Goal: Navigation & Orientation: Find specific page/section

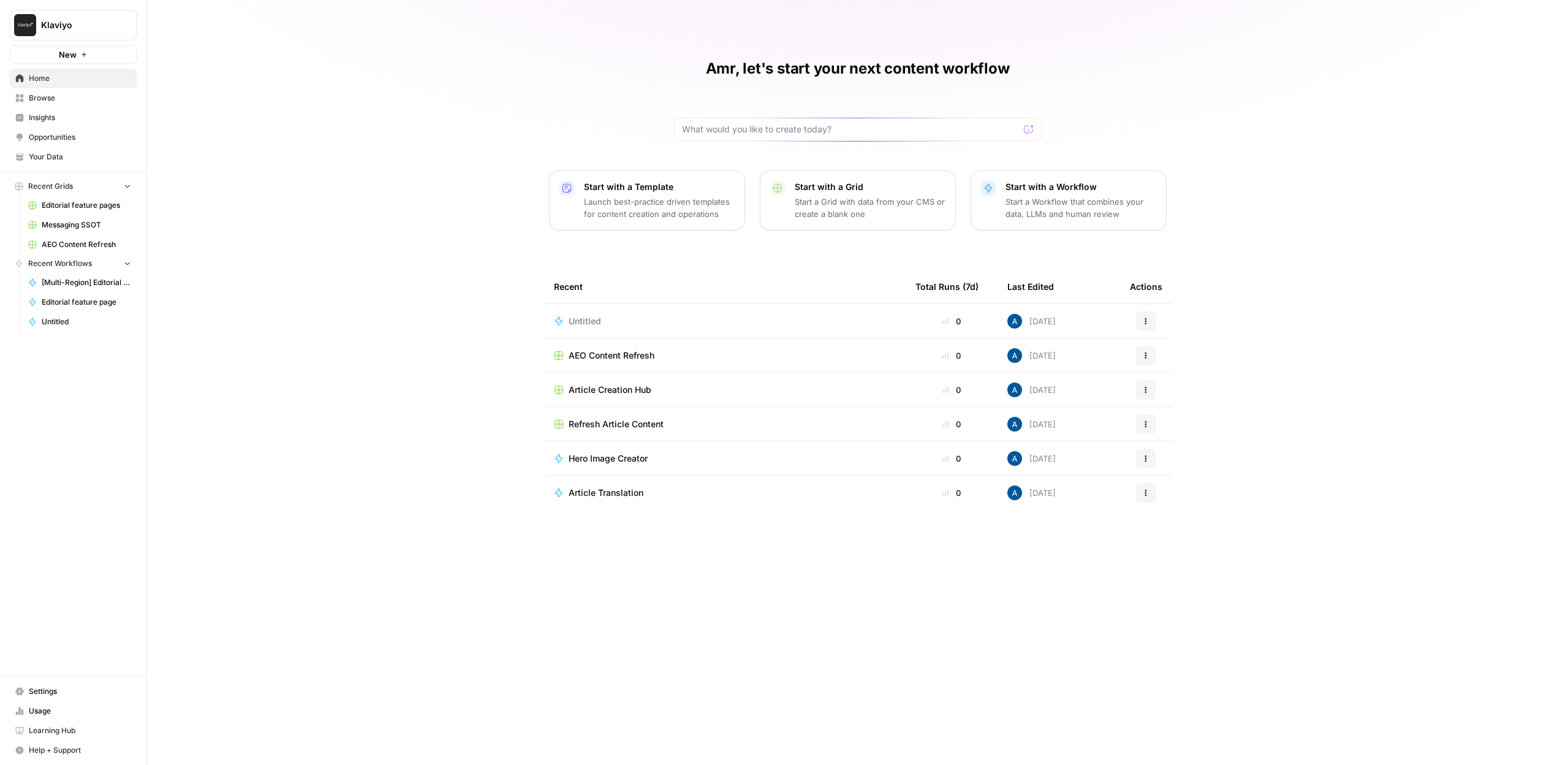
click at [43, 103] on span "Browse" at bounding box center [80, 98] width 103 height 11
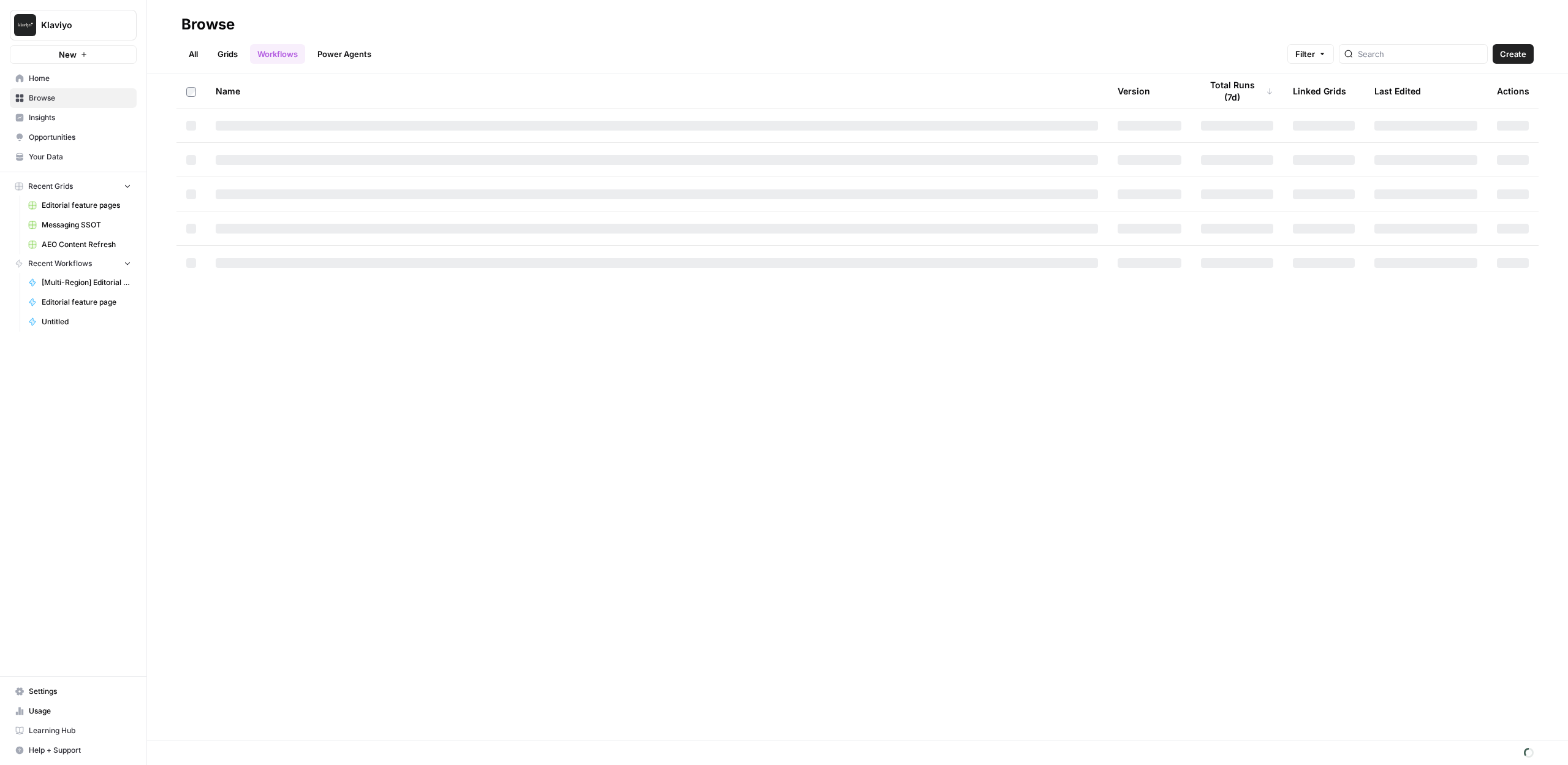
click at [51, 120] on span "Insights" at bounding box center [80, 118] width 103 height 11
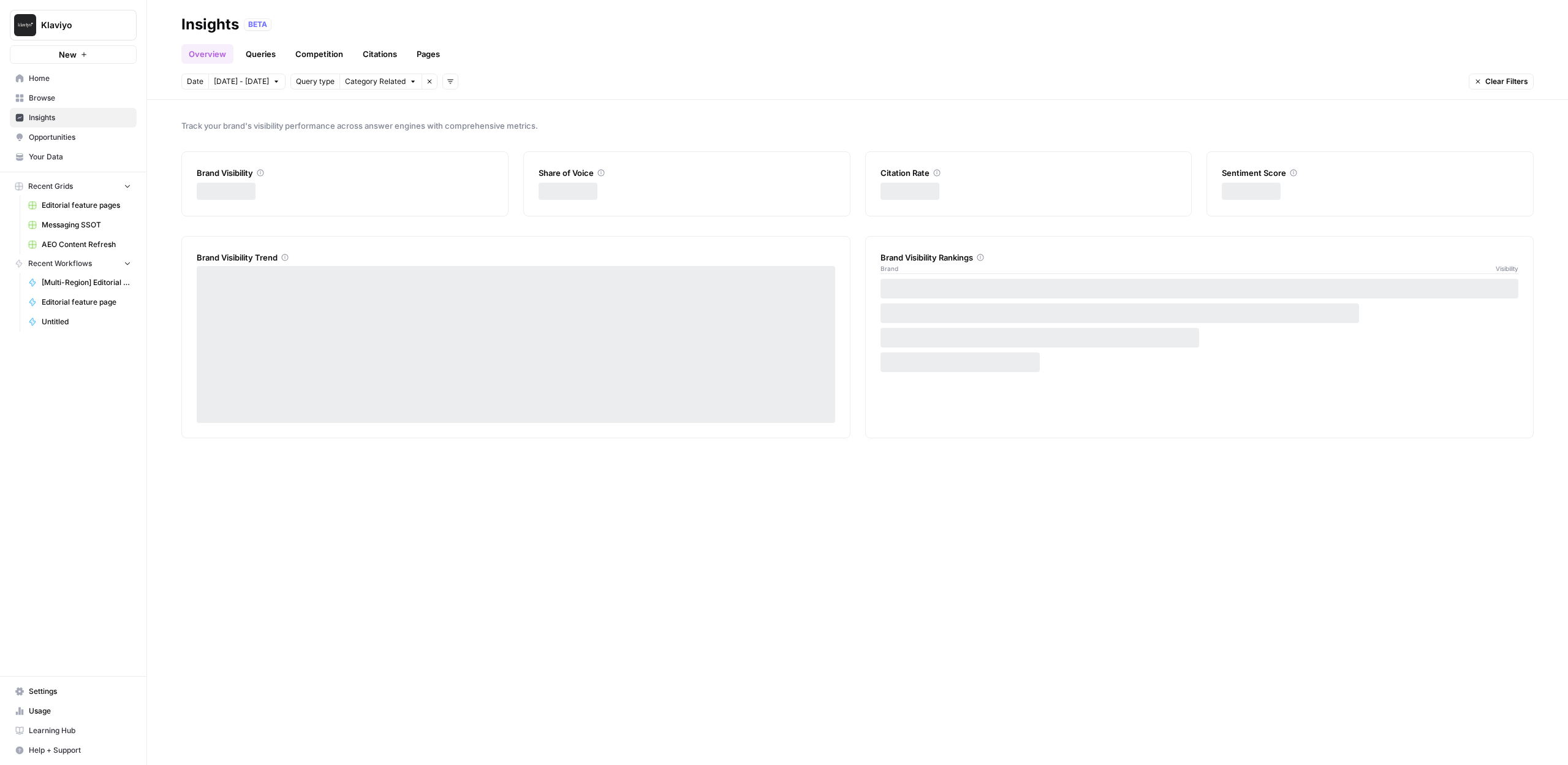
click at [74, 143] on link "Opportunities" at bounding box center [73, 137] width 127 height 19
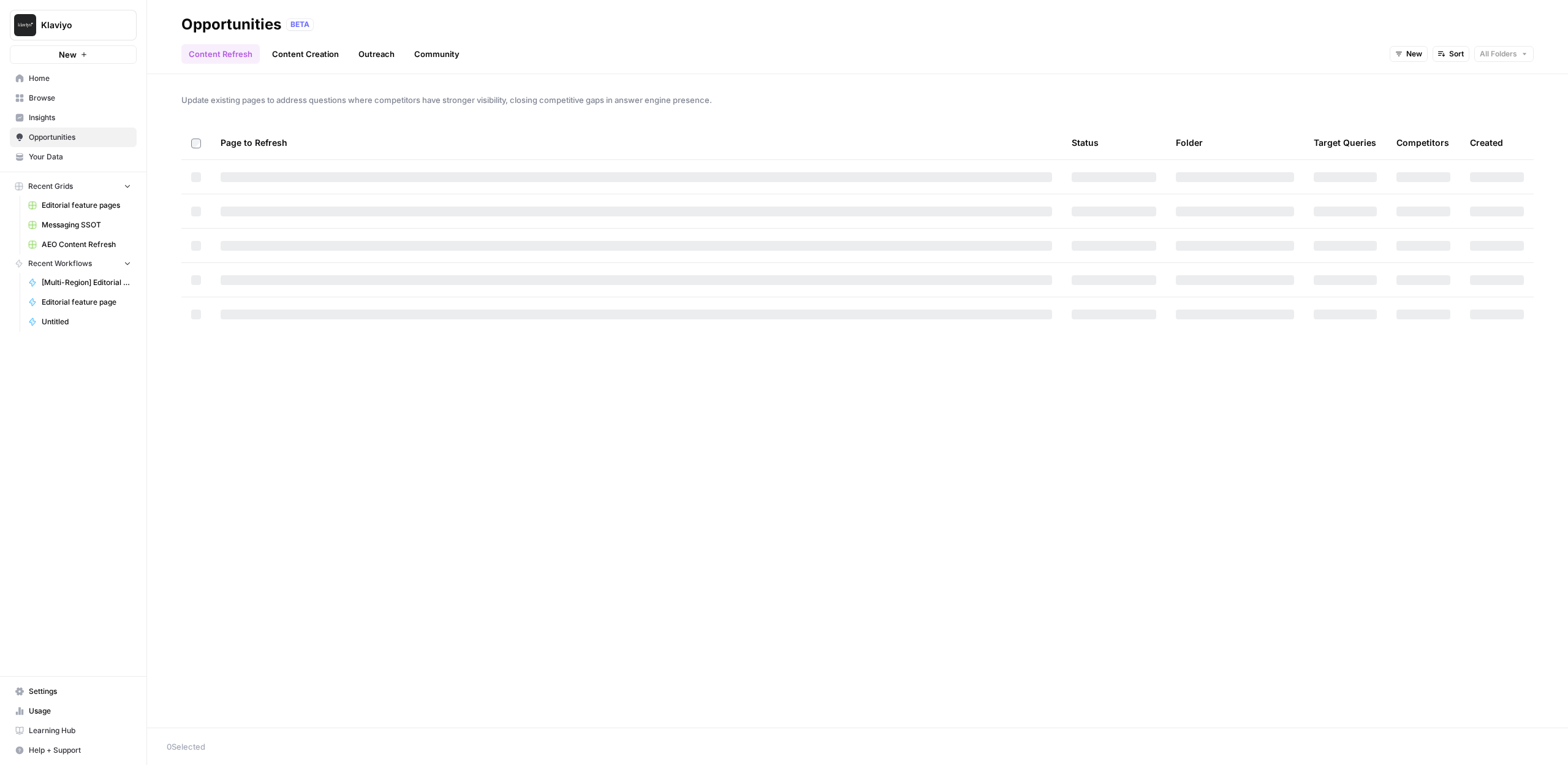
click at [70, 166] on nav "Home Browse Insights Opportunities Your Data" at bounding box center [73, 118] width 146 height 108
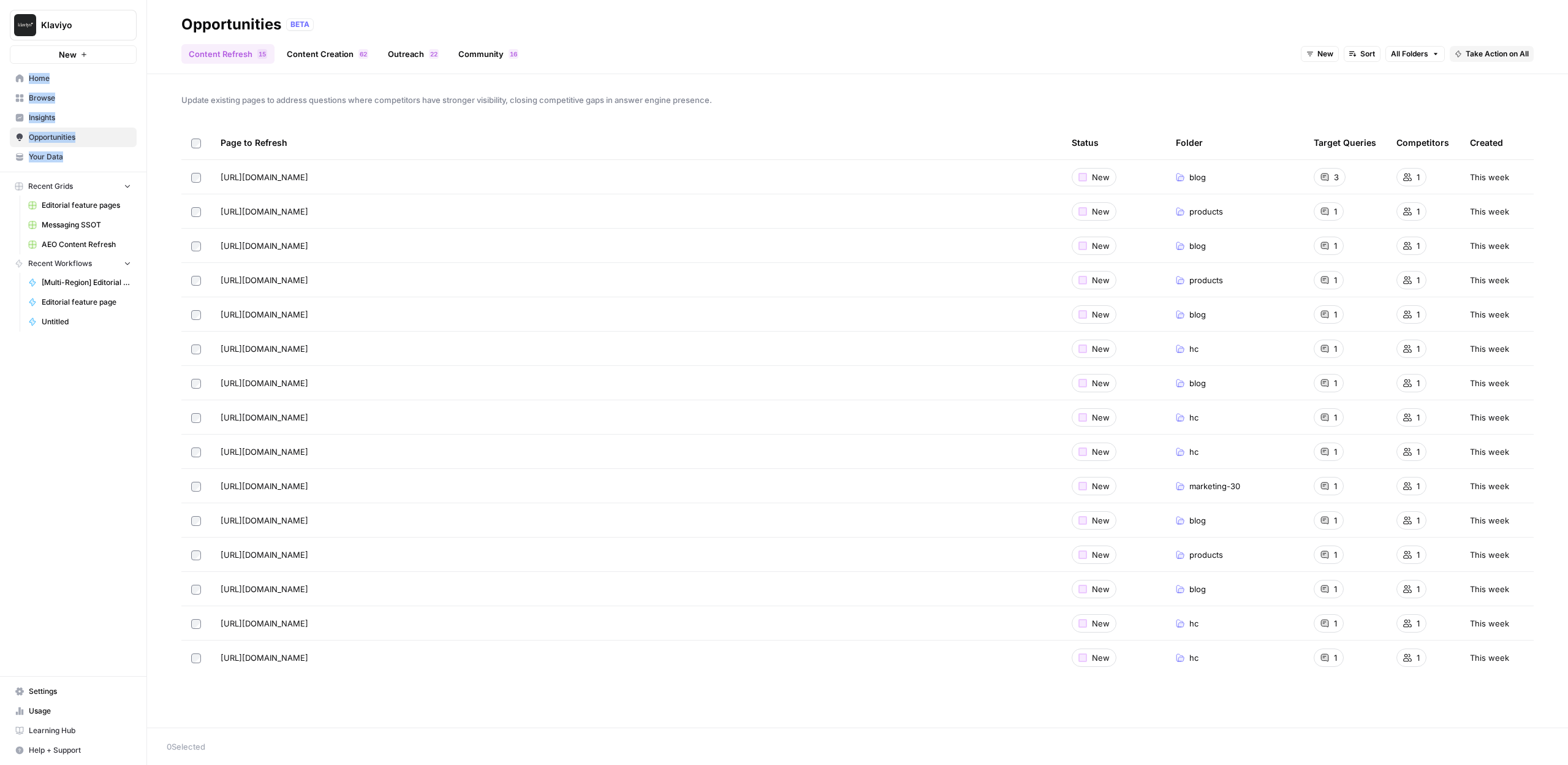
click at [70, 165] on link "Your Data" at bounding box center [73, 157] width 127 height 19
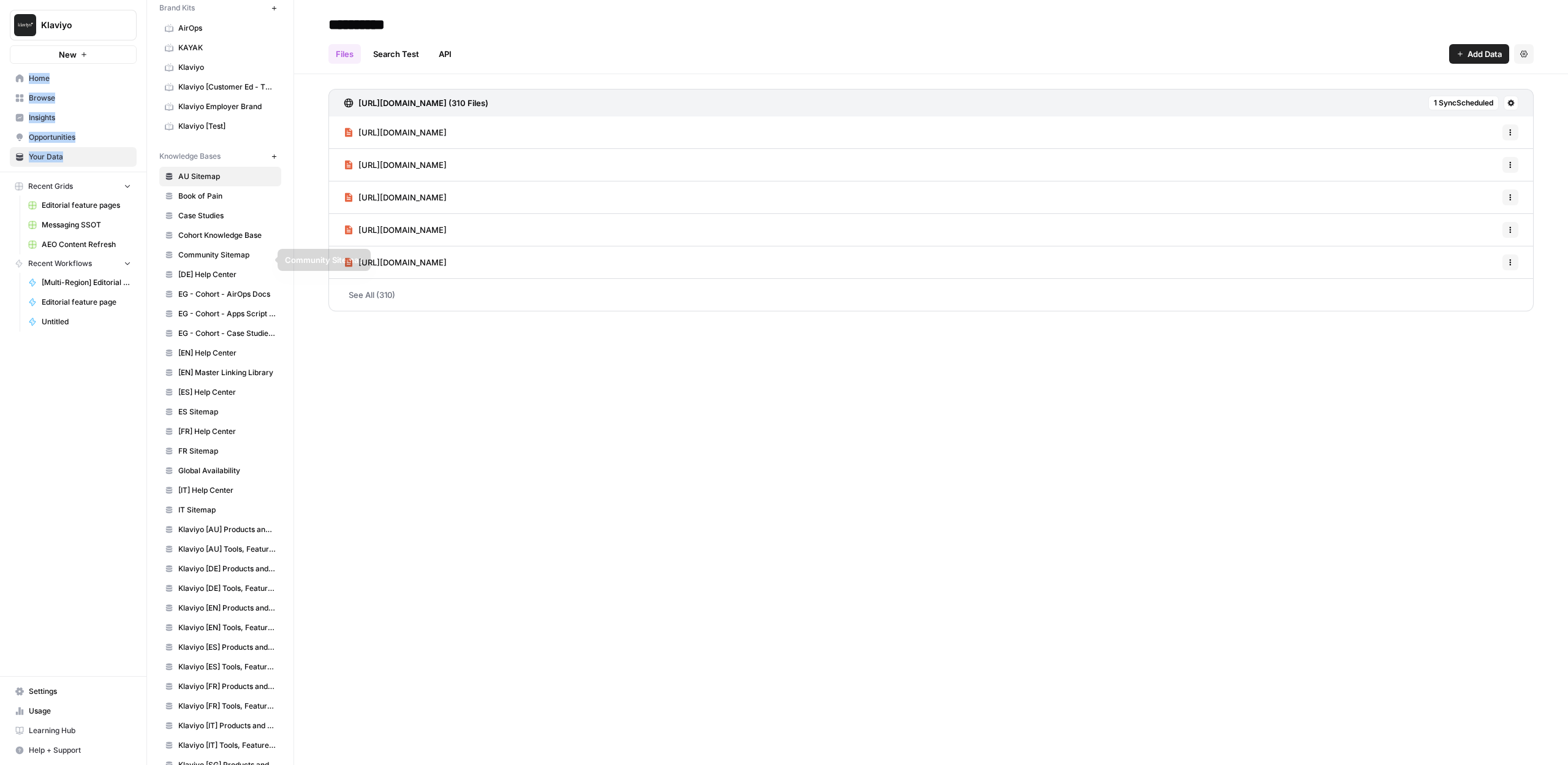
scroll to position [46, 0]
click at [211, 272] on span "[DE] Help Center" at bounding box center [227, 275] width 98 height 11
click at [214, 352] on span "[EN] Help Center" at bounding box center [227, 353] width 98 height 11
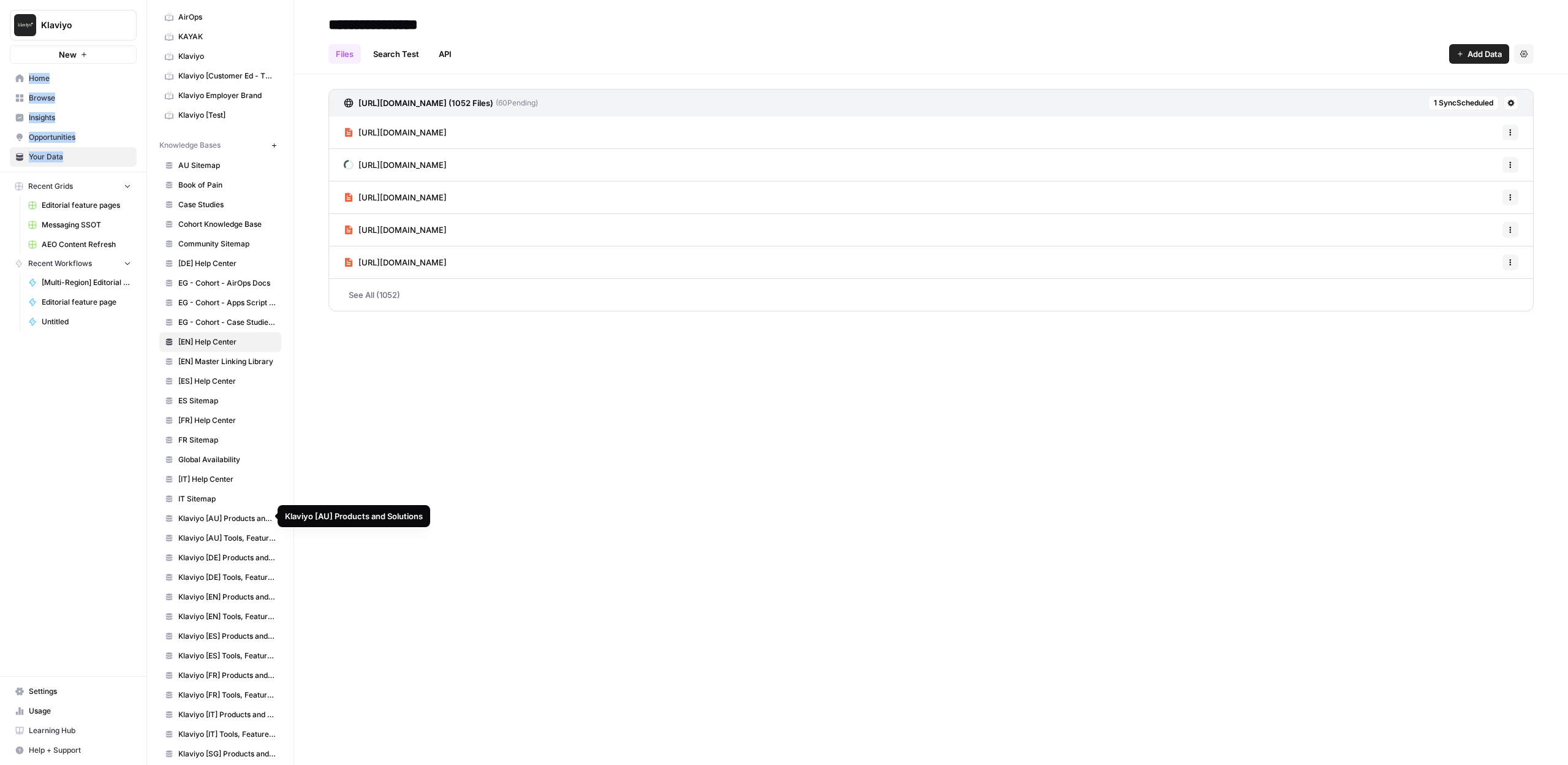
scroll to position [66, 0]
click at [225, 580] on link "Klaviyo [EN] Products and Solutions" at bounding box center [220, 588] width 122 height 19
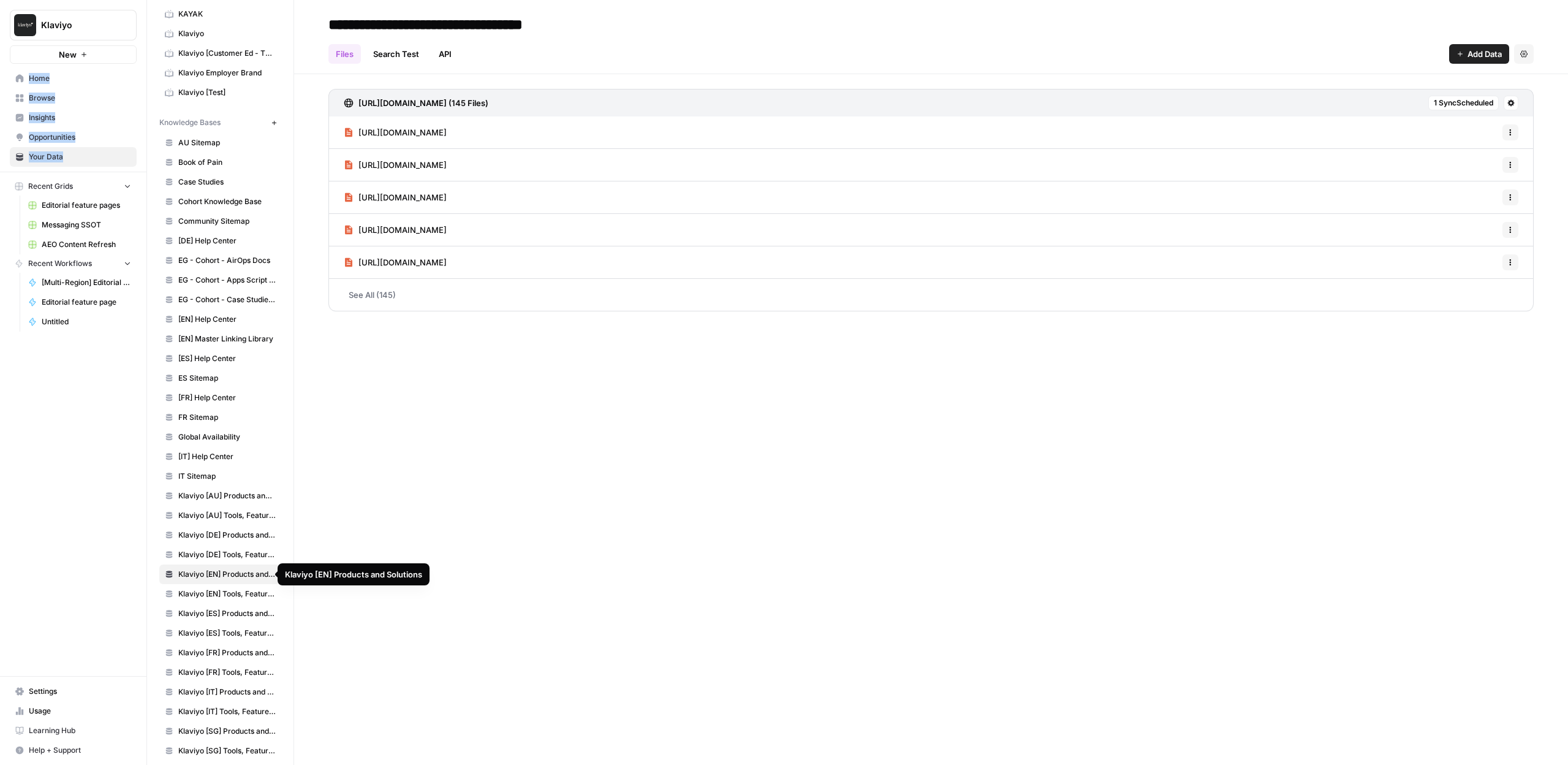
click at [223, 585] on link "Klaviyo [EN] Tools, Features, Marketing Resources, Glossary, Blogs" at bounding box center [220, 593] width 122 height 19
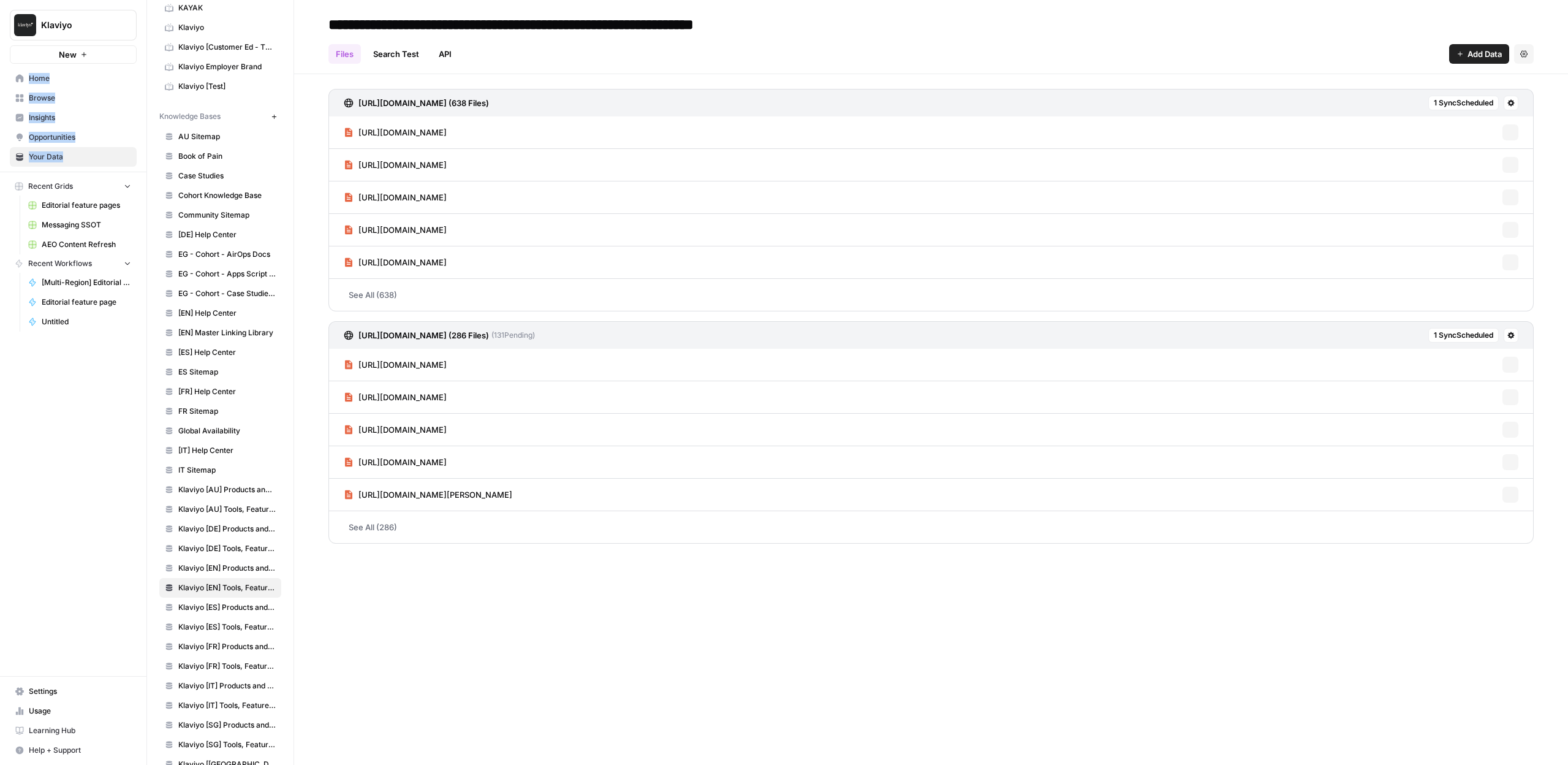
scroll to position [91, 0]
click at [205, 598] on span "Klaviyo [ES] Products and Solutions" at bounding box center [227, 603] width 98 height 11
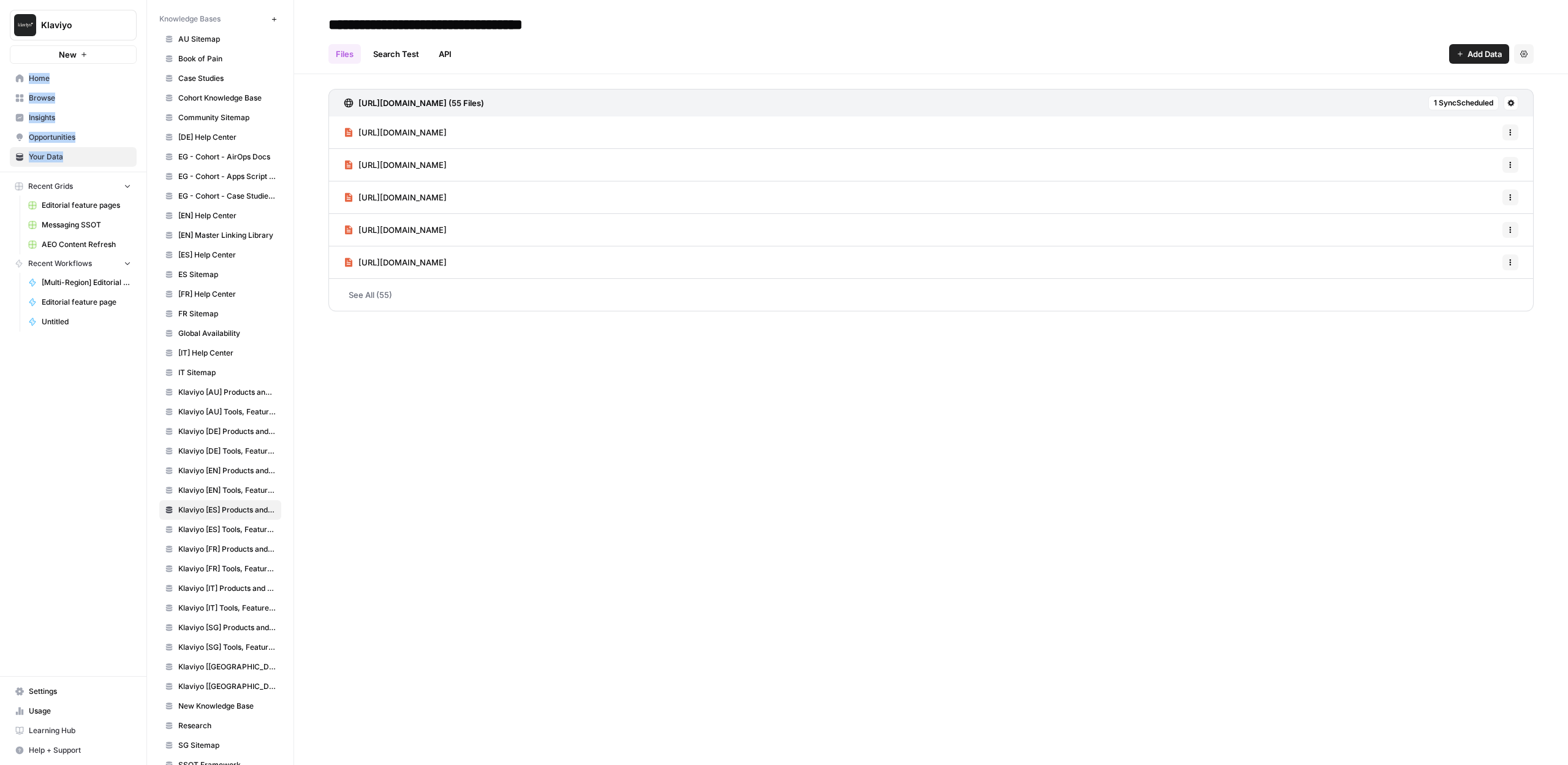
scroll to position [198, 0]
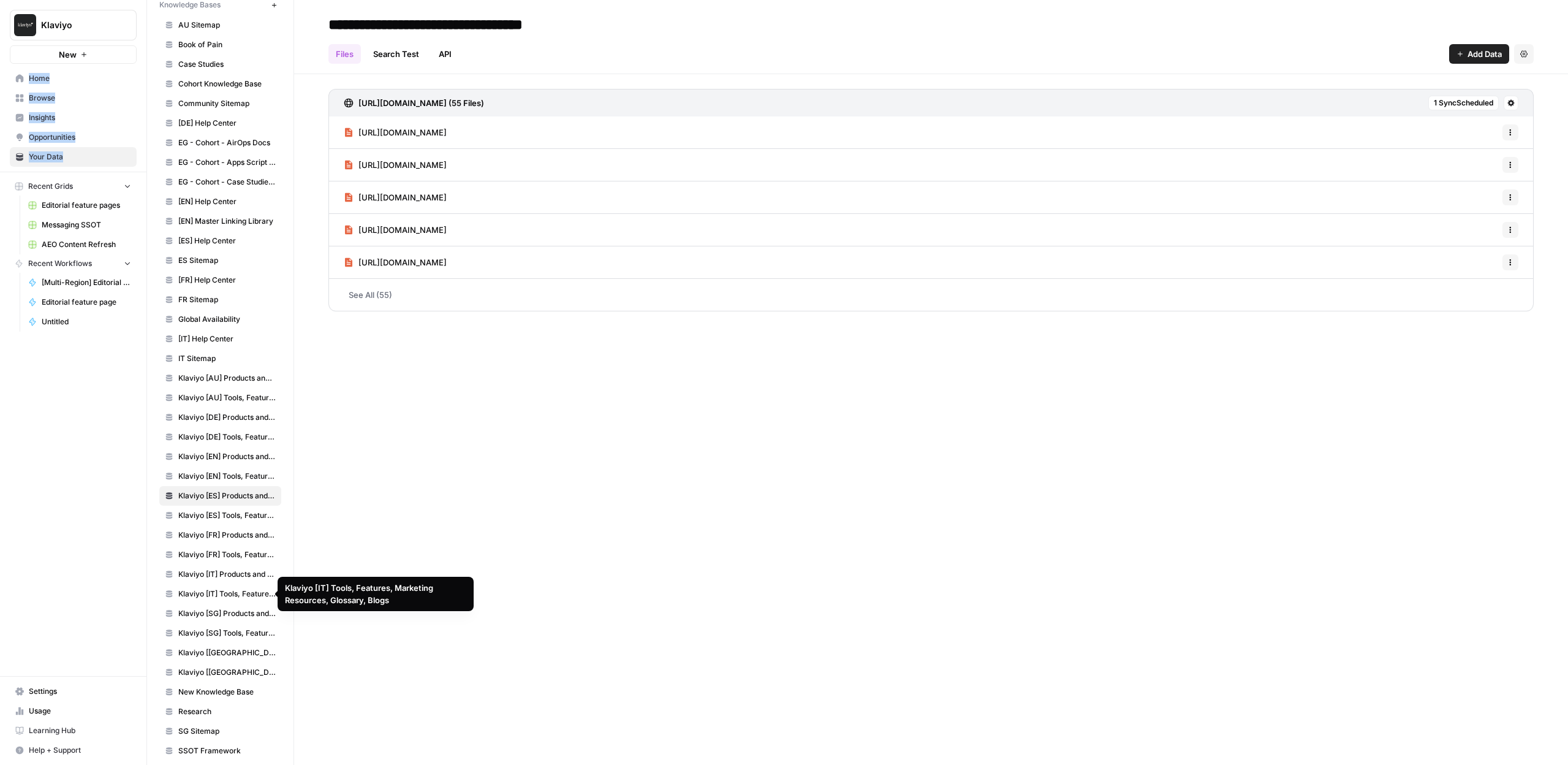
click at [208, 601] on link "Klaviyo [IT] Tools, Features, Marketing Resources, Glossary, Blogs" at bounding box center [220, 593] width 122 height 19
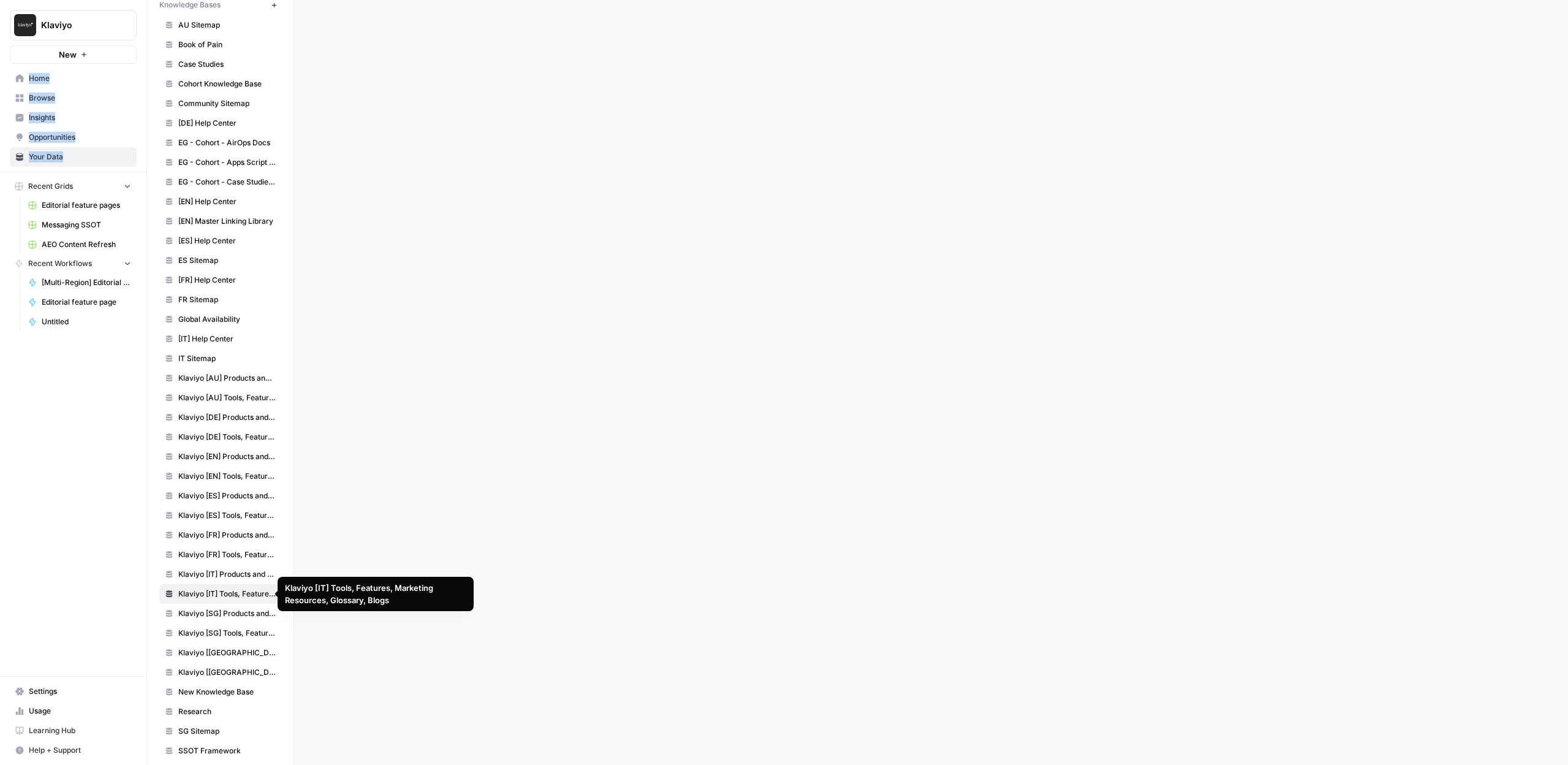
click at [208, 615] on span "Klaviyo [SG] Products and Solutions" at bounding box center [227, 614] width 98 height 11
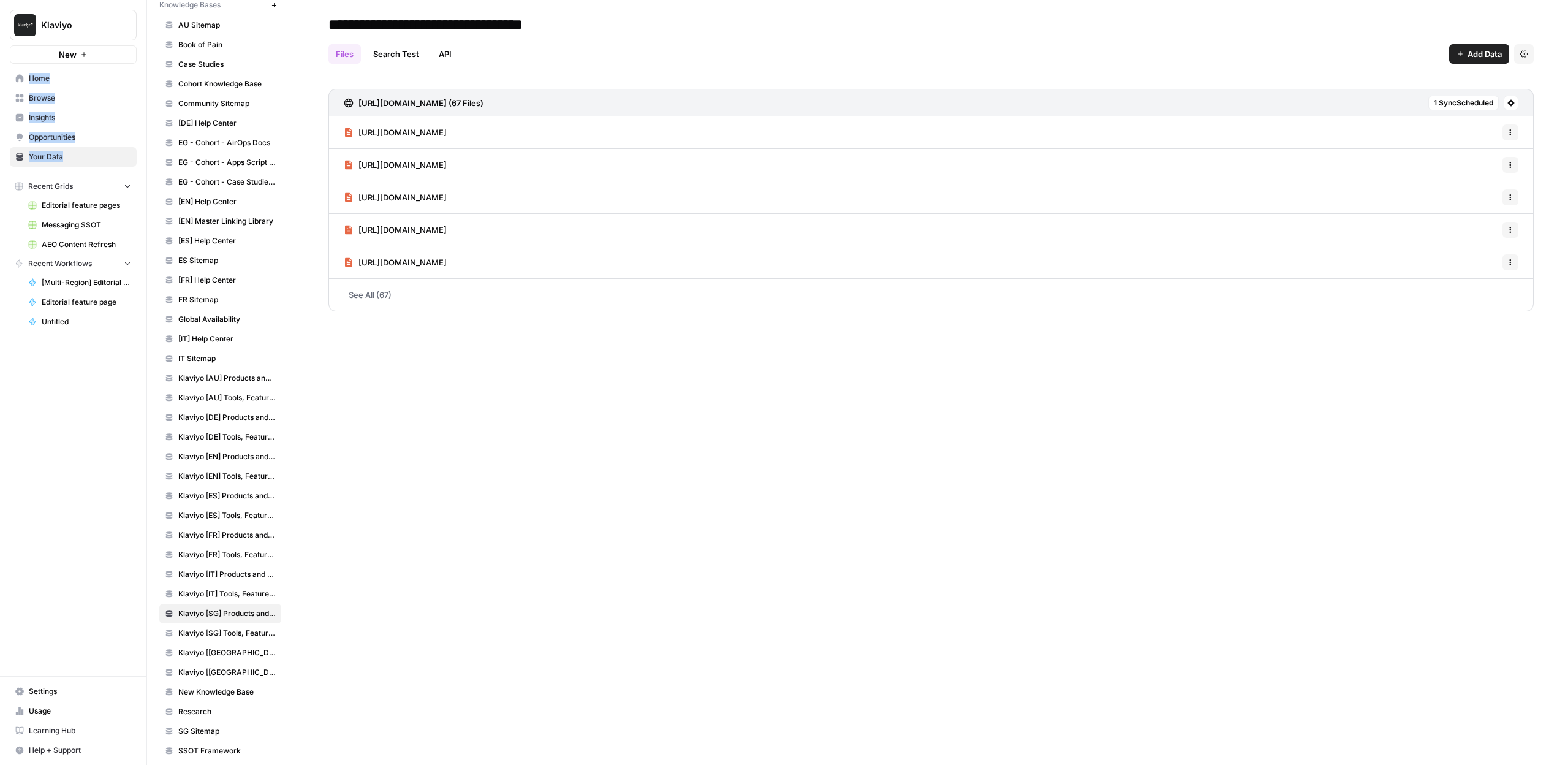
click at [214, 584] on link "Klaviyo [IT] Tools, Features, Marketing Resources, Glossary, Blogs" at bounding box center [220, 593] width 122 height 19
click at [213, 565] on link "Klaviyo [IT] Products and Solutions" at bounding box center [220, 574] width 122 height 19
click at [205, 650] on span "Klaviyo [[GEOGRAPHIC_DATA]] Products and Solutions" at bounding box center [227, 653] width 98 height 11
click at [210, 674] on span "Klaviyo [[GEOGRAPHIC_DATA]] Tools, Features, Marketing Resources, Glossary, Blo…" at bounding box center [227, 672] width 98 height 11
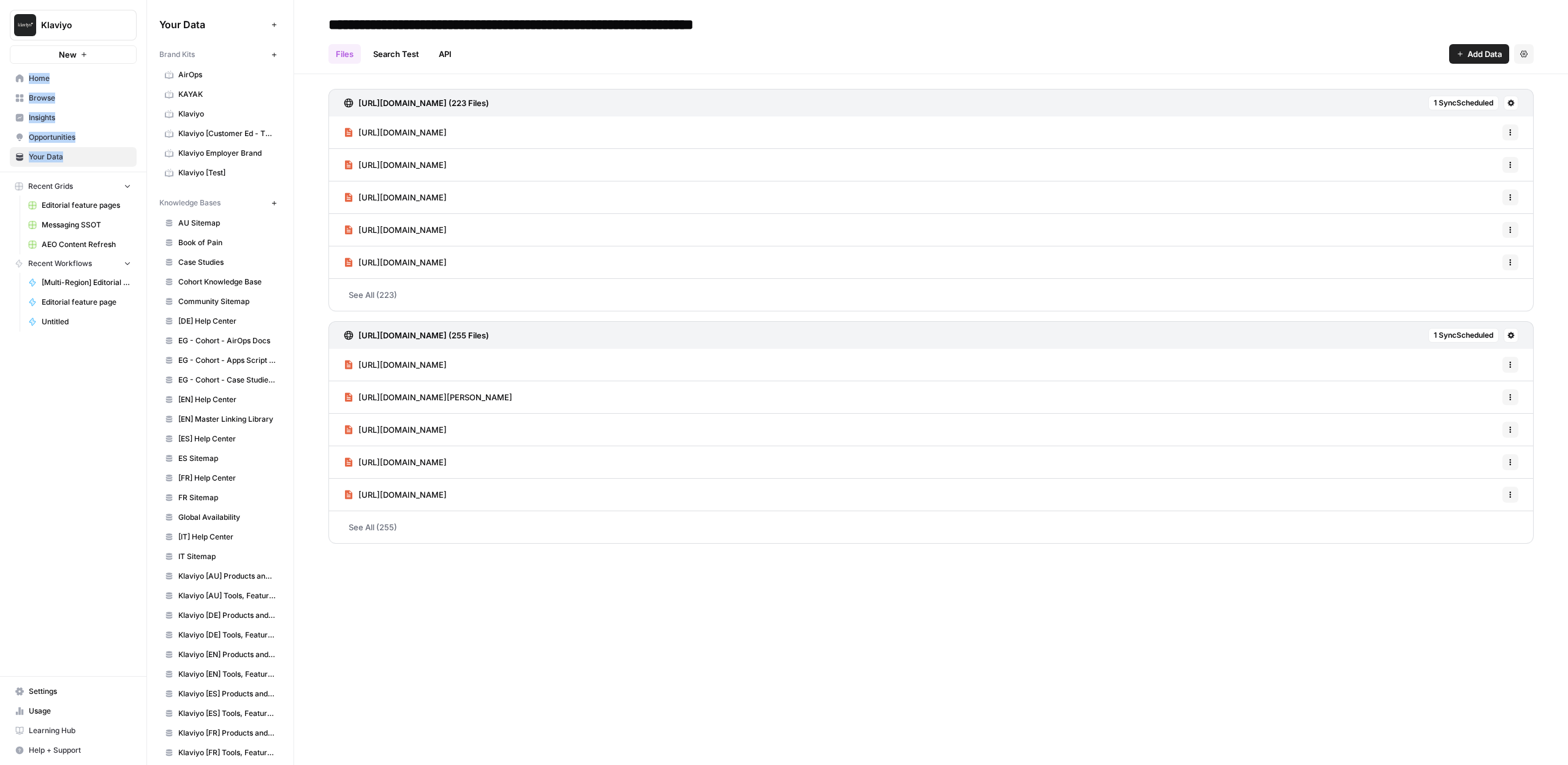
click at [214, 354] on link "EG - Cohort - Apps Script + Workspace Playbook" at bounding box center [220, 360] width 122 height 19
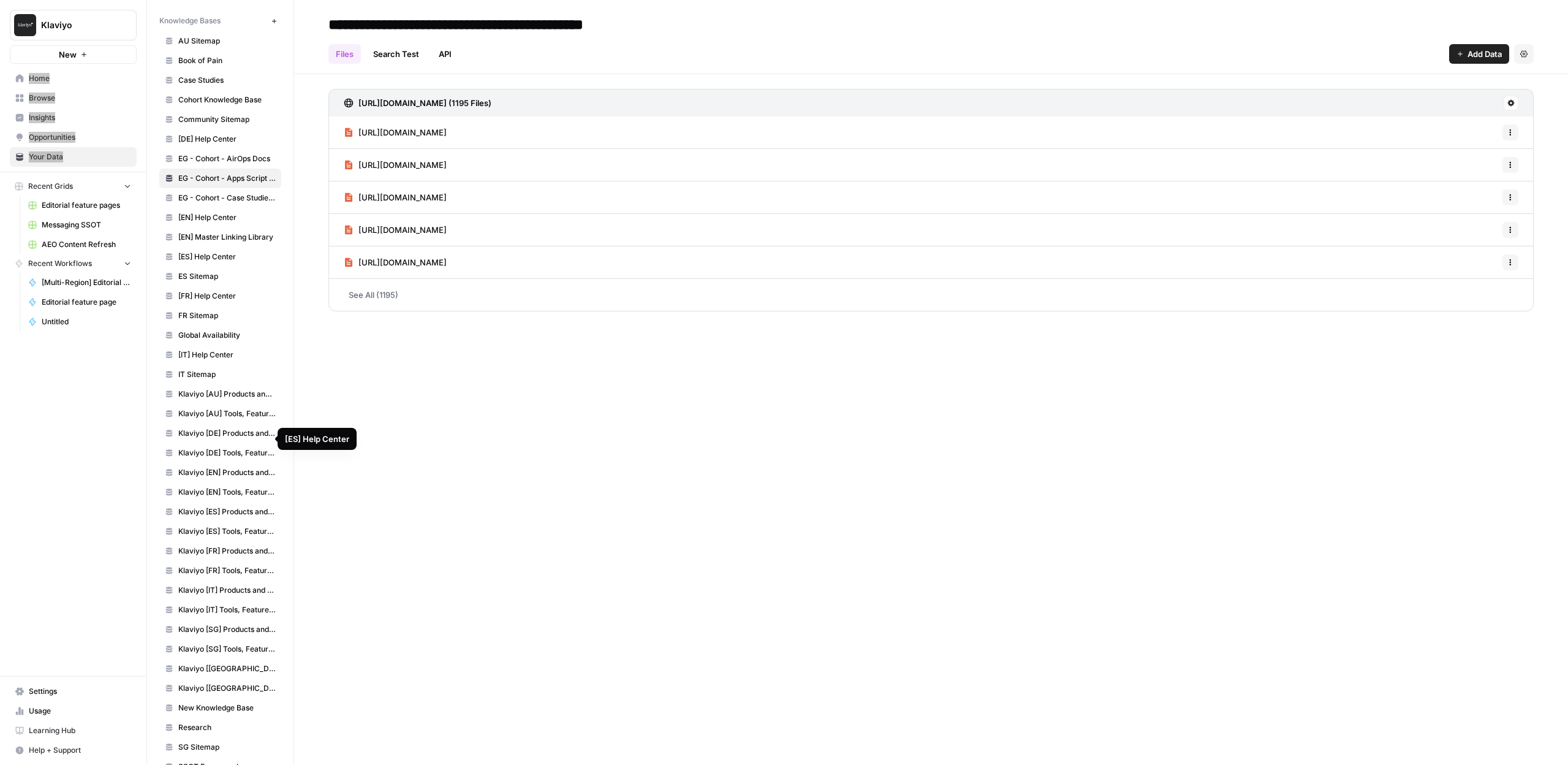
scroll to position [248, 0]
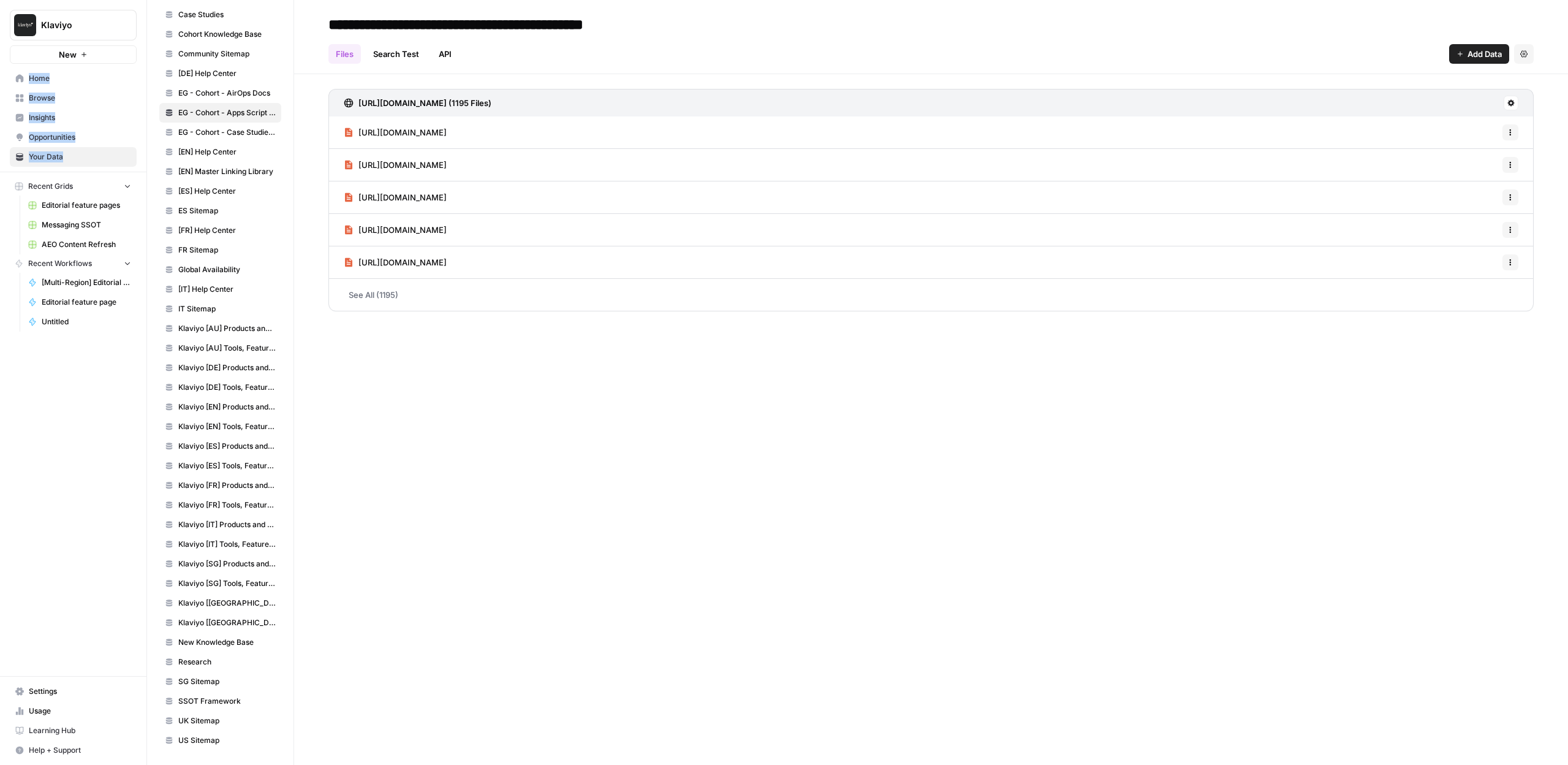
click at [217, 487] on span "Klaviyo [FR] Products and Solutions" at bounding box center [227, 486] width 98 height 11
click at [214, 454] on link "Klaviyo [ES] Products and Solutions" at bounding box center [220, 446] width 122 height 19
click at [211, 434] on link "Klaviyo [EN] Tools, Features, Marketing Resources, Glossary, Blogs" at bounding box center [220, 426] width 122 height 19
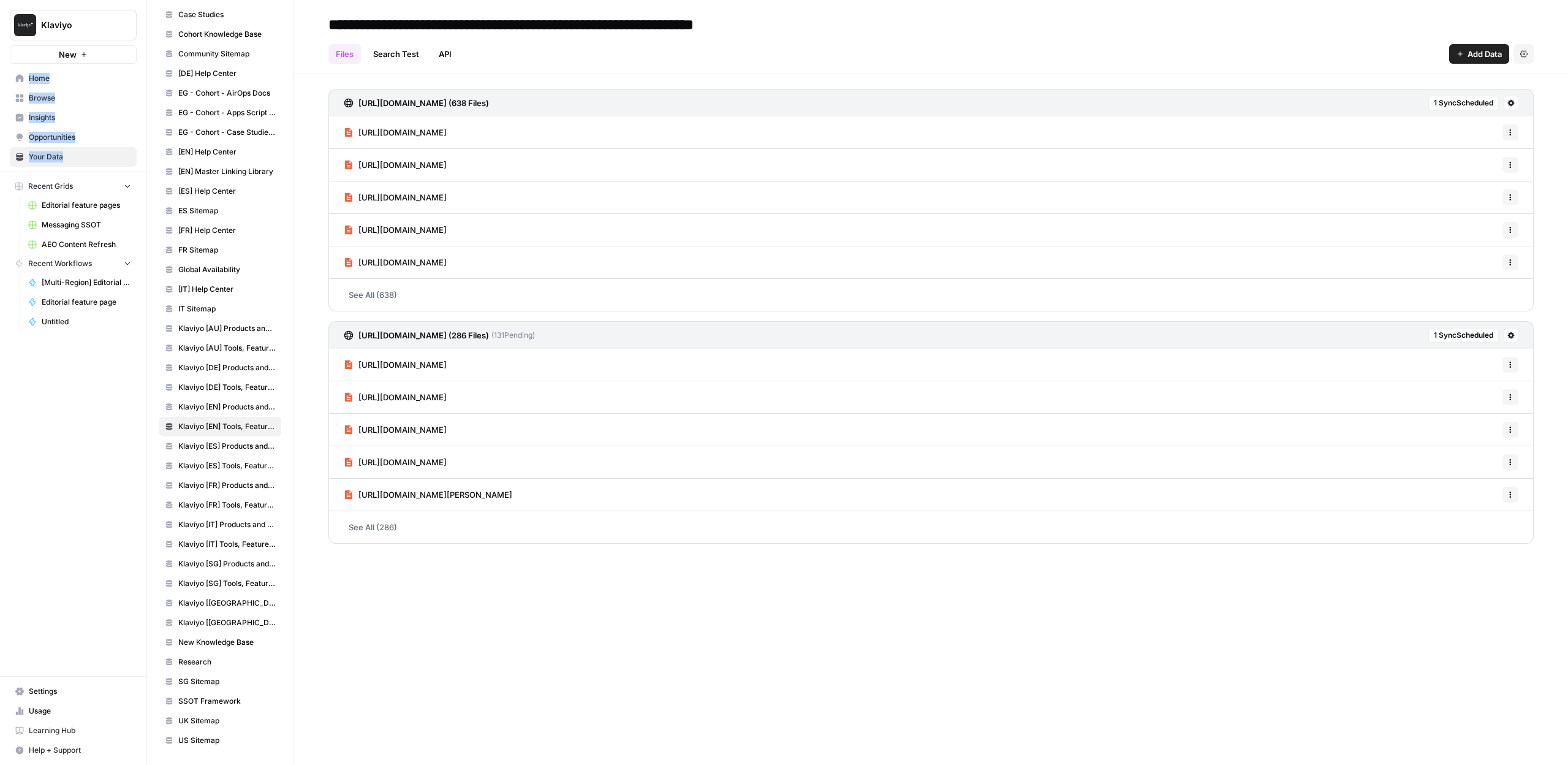
click at [216, 398] on link "Klaviyo [EN] Products and Solutions" at bounding box center [220, 406] width 122 height 19
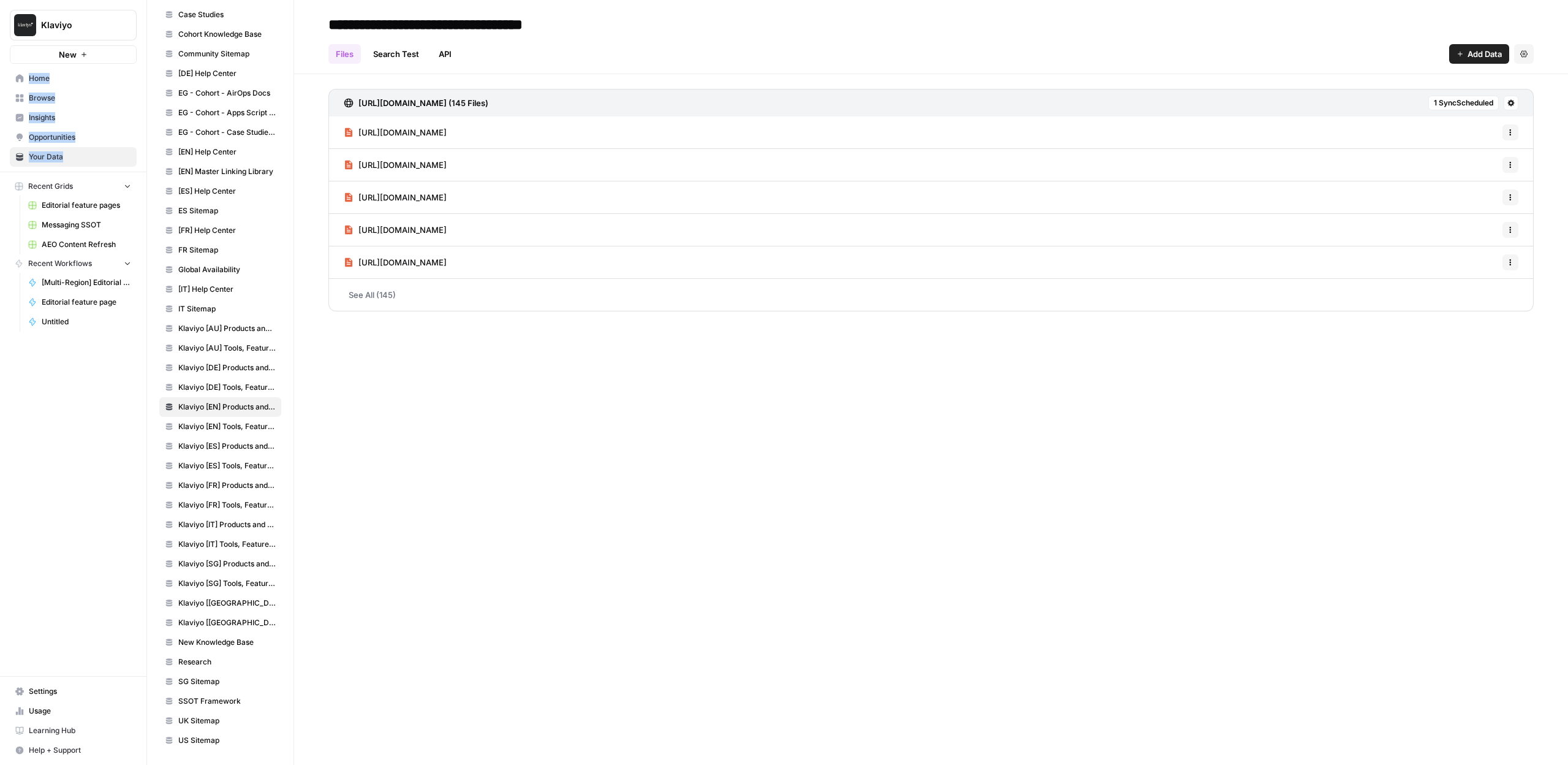
click at [224, 364] on span "Klaviyo [DE] Products and Solutions" at bounding box center [227, 368] width 98 height 11
click at [187, 511] on link "Klaviyo [FR] Tools, Features, Marketing Resources, Glossary, Blogs" at bounding box center [220, 505] width 122 height 19
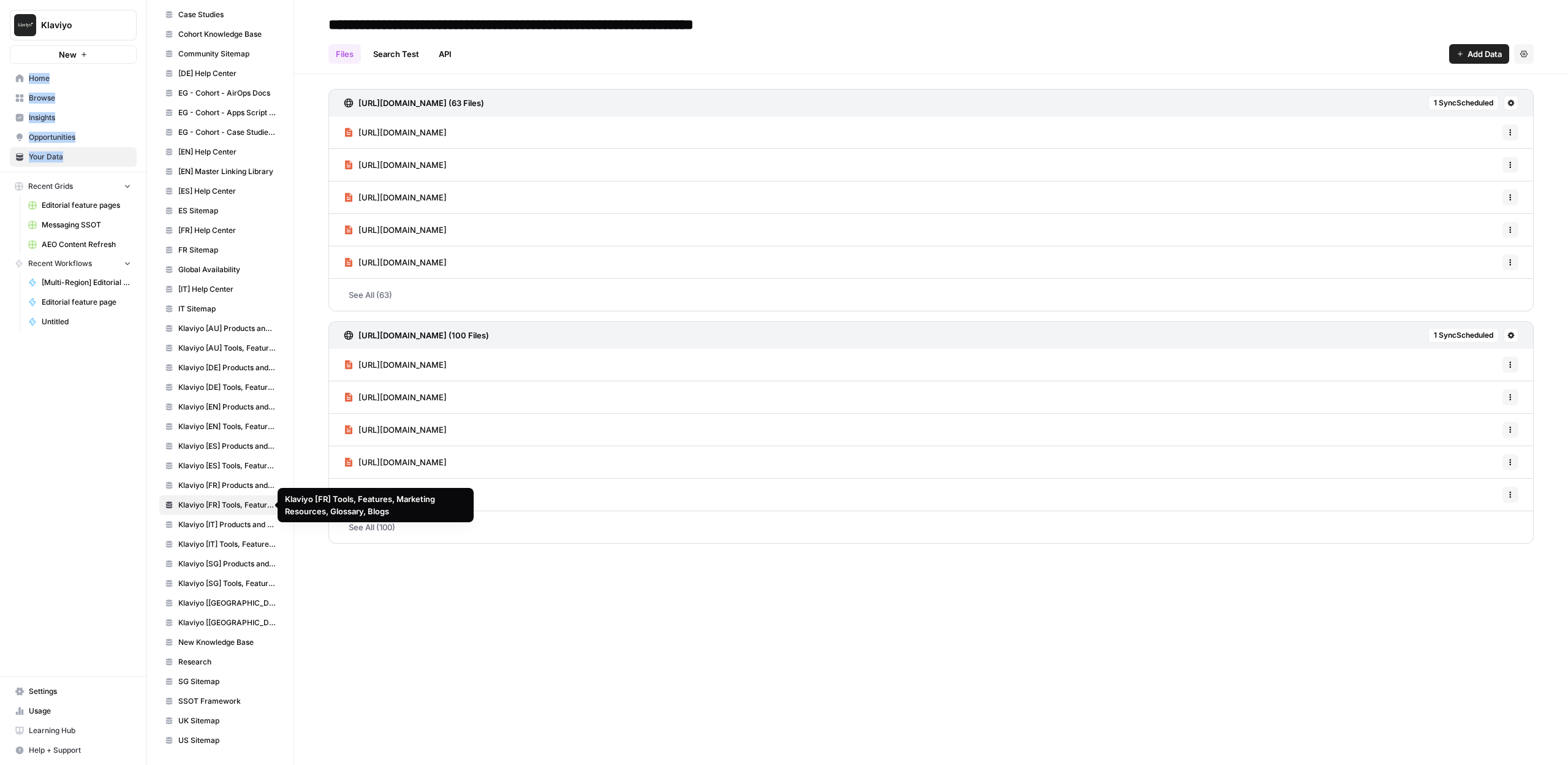
click at [713, 660] on div "**********" at bounding box center [931, 382] width 1274 height 765
